Goal: Find specific page/section: Find specific page/section

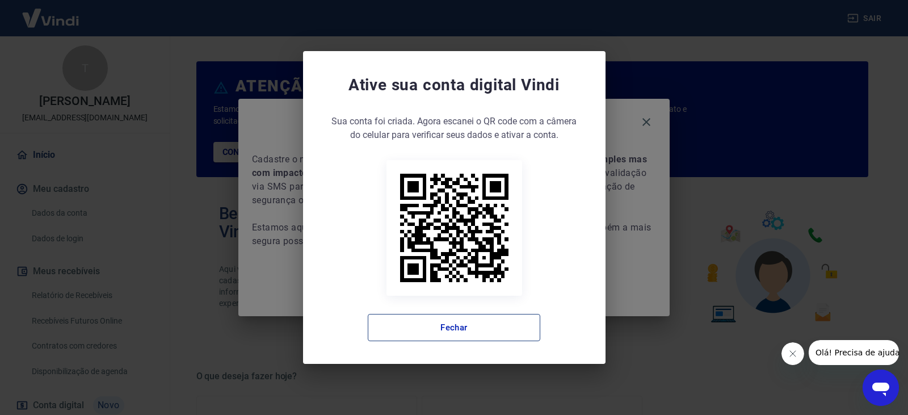
click at [418, 340] on button "Fechar" at bounding box center [454, 327] width 173 height 27
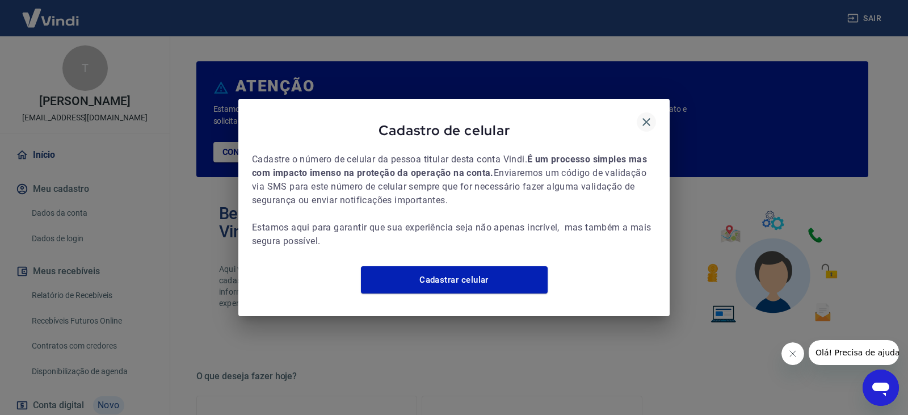
click at [644, 115] on icon "button" at bounding box center [647, 122] width 14 height 14
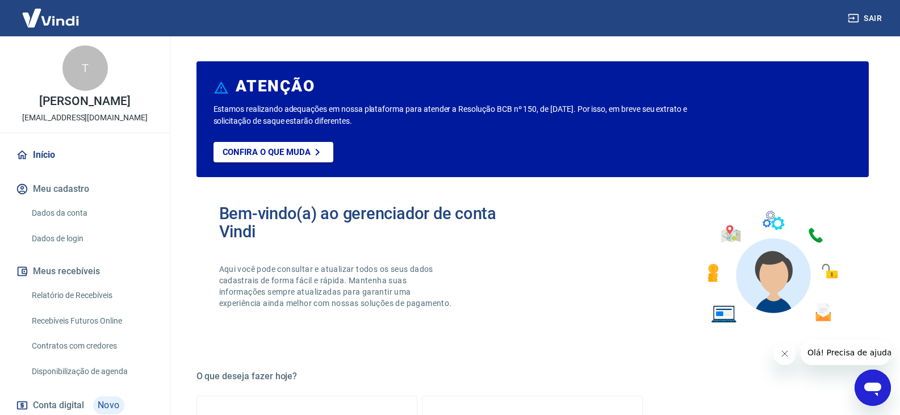
click at [104, 320] on link "Recebíveis Futuros Online" at bounding box center [91, 320] width 129 height 23
